Goal: Task Accomplishment & Management: Complete application form

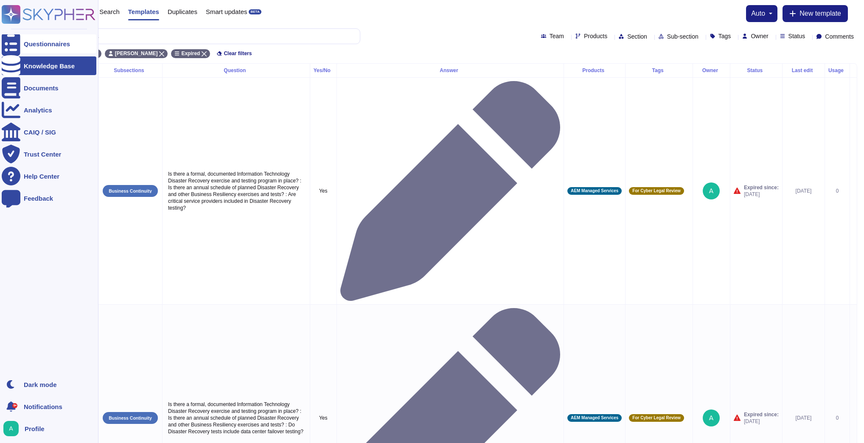
click at [43, 42] on div "Questionnaires" at bounding box center [47, 44] width 46 height 6
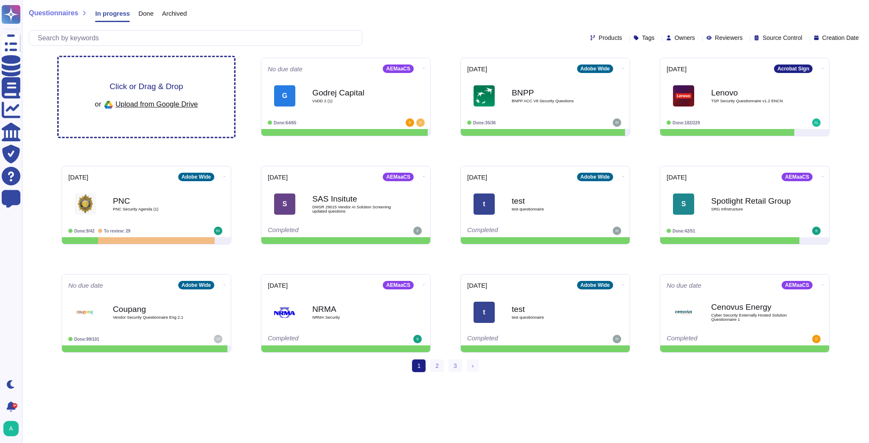
click at [163, 87] on span "Click or Drag & Drop" at bounding box center [145, 86] width 73 height 8
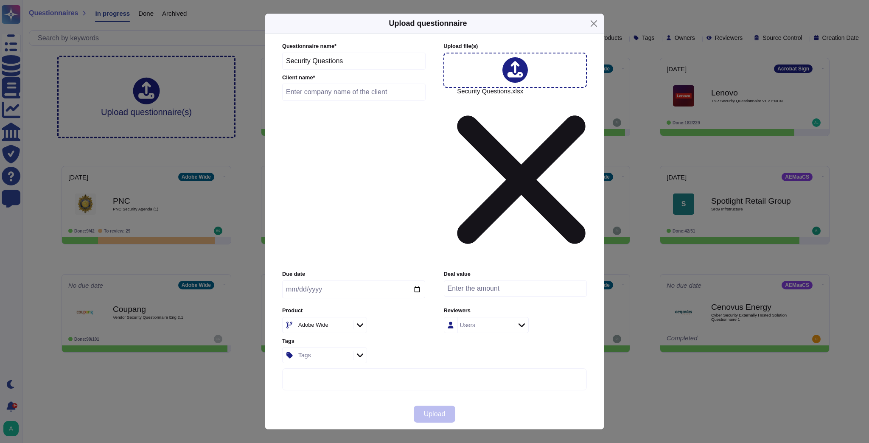
click at [328, 101] on input "text" at bounding box center [353, 92] width 143 height 17
paste input "Blue Cross Blue Shield [GEOGRAPHIC_DATA]"
type input "Blue Cross Blue Shield [GEOGRAPHIC_DATA]"
click at [344, 325] on icon at bounding box center [344, 325] width 0 height 0
click at [346, 317] on div "Adobe Wide" at bounding box center [323, 324] width 55 height 15
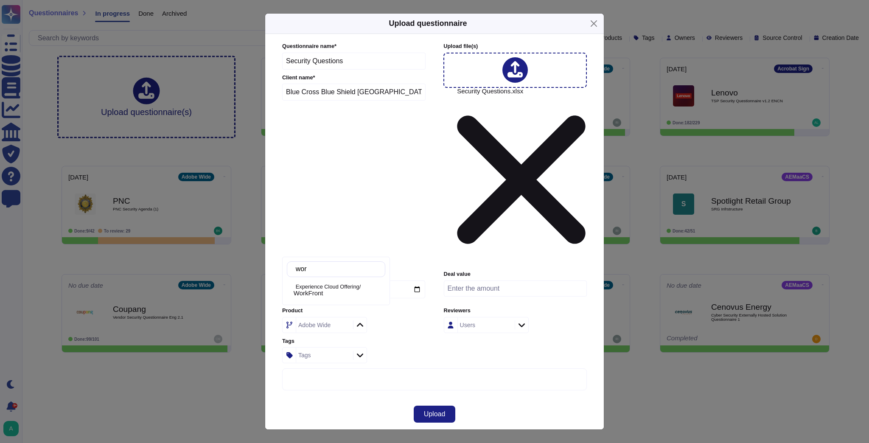
type input "work"
click at [343, 292] on div "WorkFront" at bounding box center [338, 293] width 88 height 8
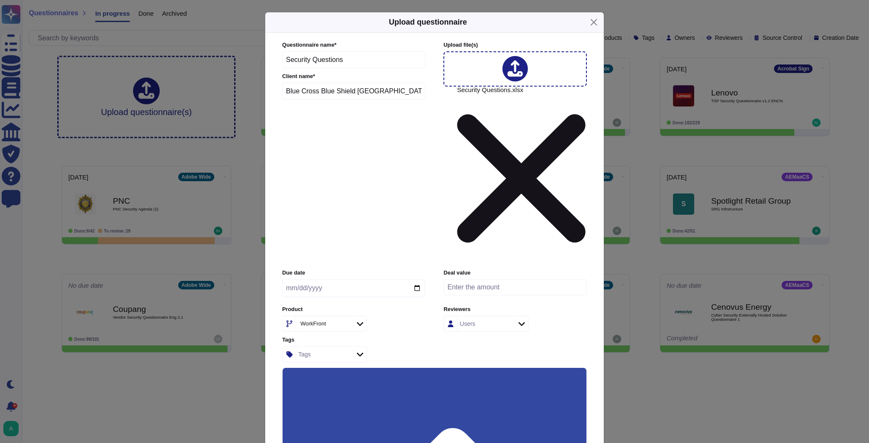
click at [0, 0] on input "Use this questionnaire as a source of suggestions" at bounding box center [0, 0] width 0 height 0
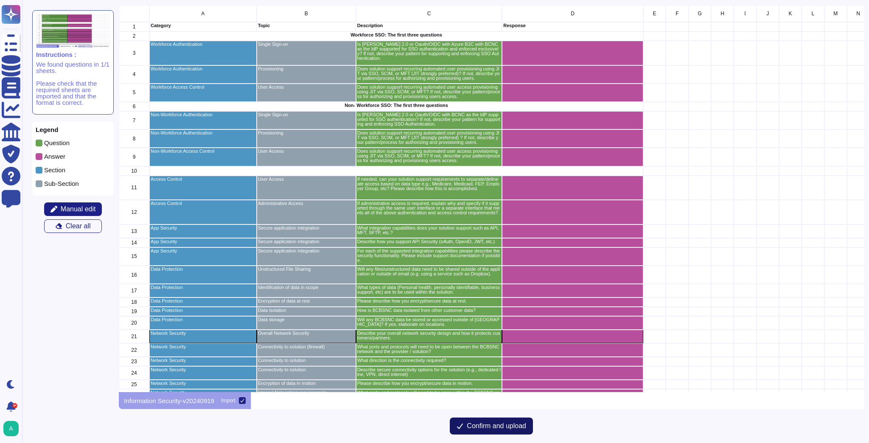
click at [504, 424] on span "Confirm and upload" at bounding box center [496, 425] width 59 height 7
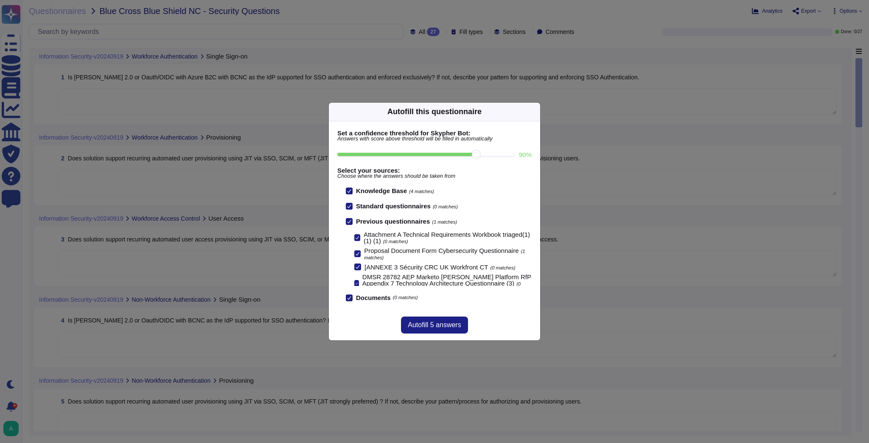
drag, startPoint x: 441, startPoint y: 152, endPoint x: 462, endPoint y: 154, distance: 20.5
click at [462, 154] on input "90 %" at bounding box center [425, 154] width 176 height 3
drag, startPoint x: 475, startPoint y: 154, endPoint x: 445, endPoint y: 153, distance: 29.7
click at [445, 153] on input "80 %" at bounding box center [425, 154] width 176 height 3
type input "80"
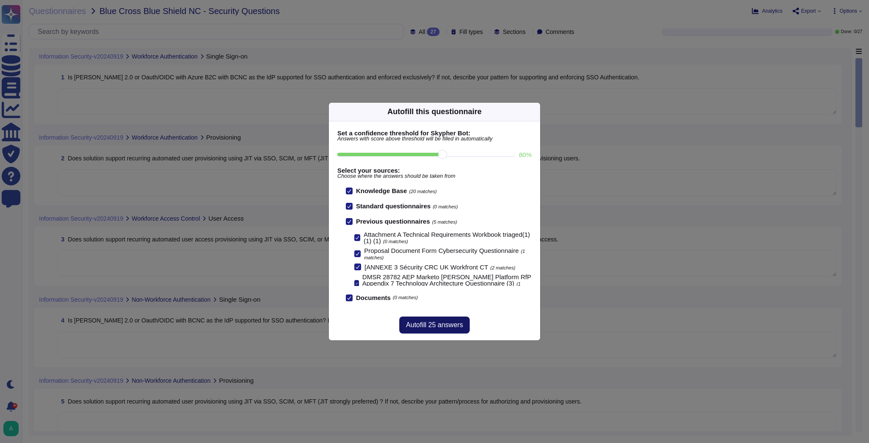
click at [442, 326] on span "Autofill 25 answers" at bounding box center [434, 325] width 57 height 7
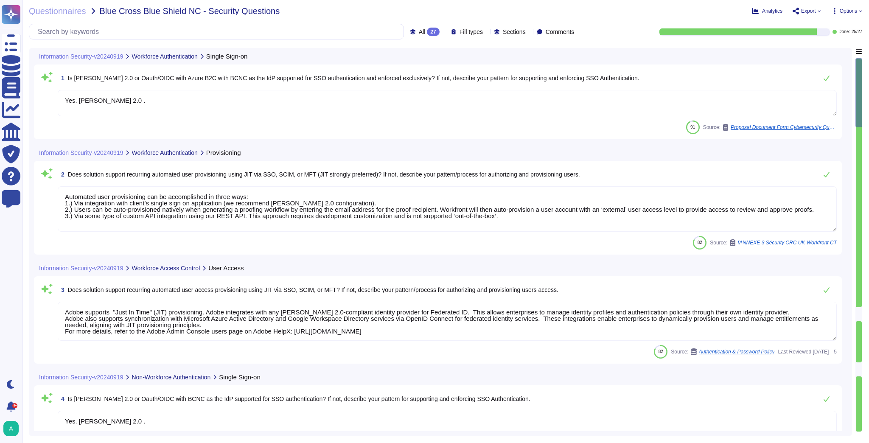
type textarea "Yes. [PERSON_NAME] 2.0 ."
type textarea "Automated user provisioning can be accomplished in three ways: 1.) Via integrat…"
type textarea "Adobe supports "Just In Time" (JIT) provisioning. Adobe integrates with any [PE…"
type textarea "Yes. [PERSON_NAME] 2.0 ."
type textarea "Automated user provisioning can be accomplished in three ways: 1.) Via integrat…"
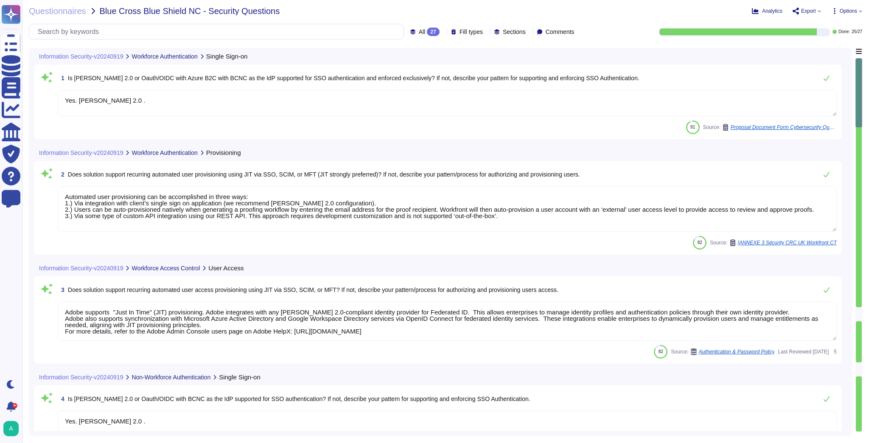
type textarea "Adobe supports "Just In Time" (JIT) provisioning. Adobe integrates with any [PE…"
click at [422, 31] on div "All 27" at bounding box center [426, 32] width 33 height 8
click at [433, 76] on div "To do 2" at bounding box center [433, 74] width 69 height 9
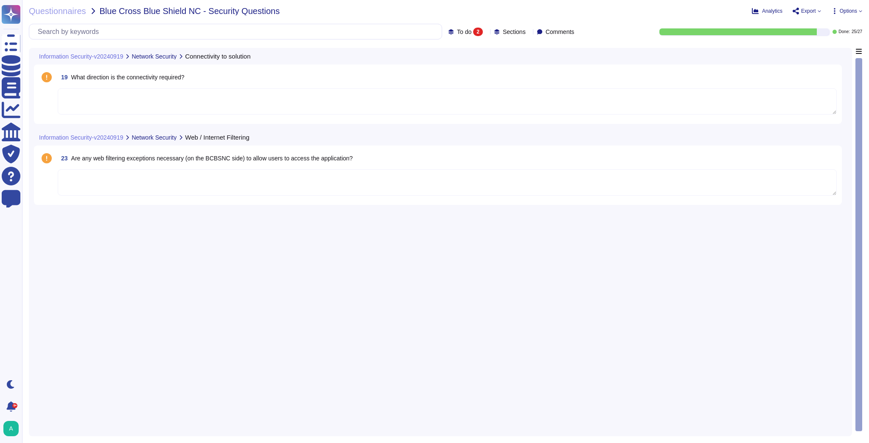
click at [807, 11] on span "Export" at bounding box center [808, 10] width 15 height 5
click at [823, 51] on p "Download" at bounding box center [838, 63] width 30 height 24
